Goal: Task Accomplishment & Management: Manage account settings

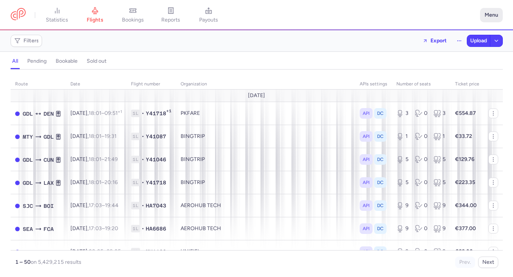
click at [491, 17] on button "Menu" at bounding box center [491, 15] width 23 height 14
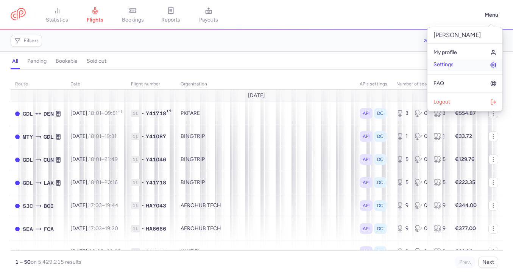
click at [450, 67] on span "Settings" at bounding box center [443, 65] width 20 height 6
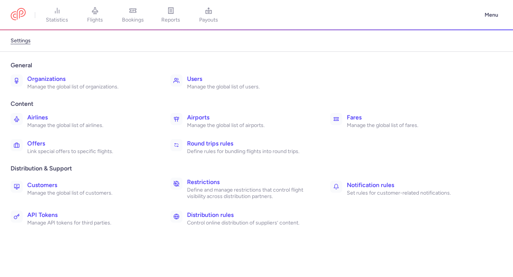
click at [209, 117] on h3 "Airports" at bounding box center [250, 117] width 126 height 9
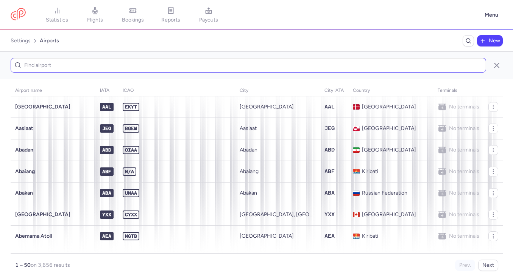
click at [145, 69] on input at bounding box center [248, 65] width 475 height 15
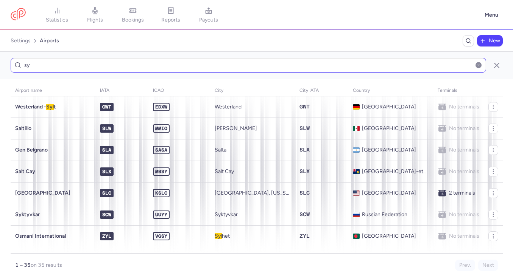
type input "s"
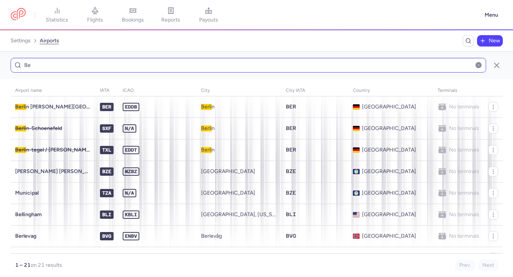
type input "B"
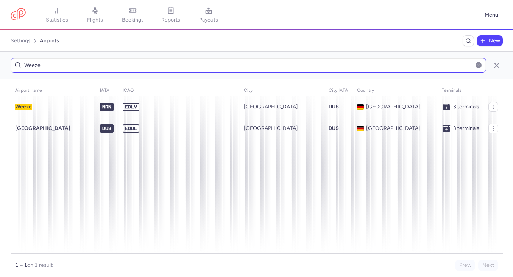
click at [52, 66] on input "Weeze" at bounding box center [248, 65] width 475 height 15
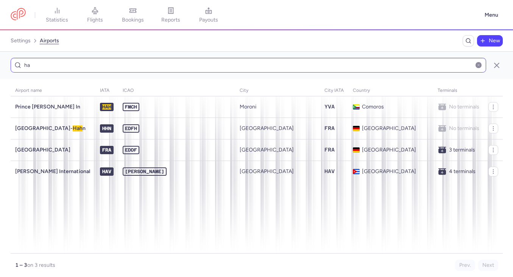
type input "h"
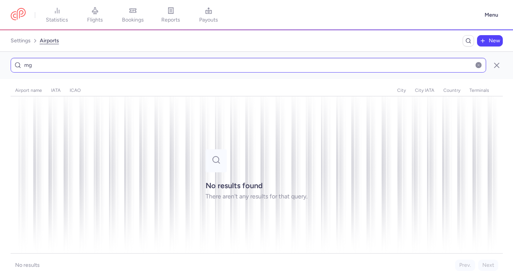
type input "m"
type input "g"
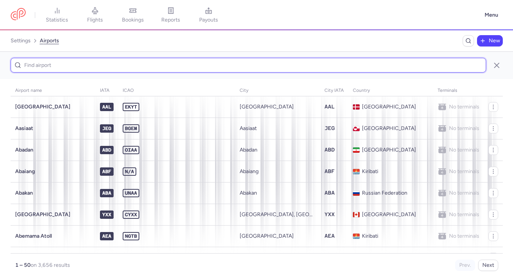
click at [238, 67] on input at bounding box center [248, 65] width 475 height 15
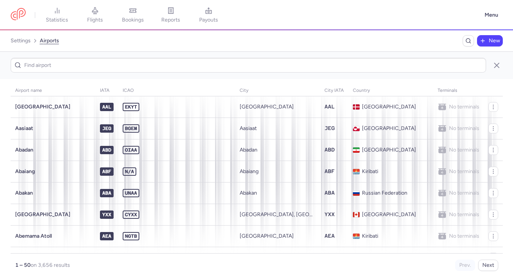
click at [199, 77] on div at bounding box center [256, 65] width 513 height 27
